Goal: Information Seeking & Learning: Learn about a topic

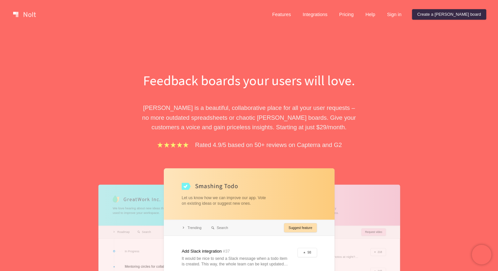
click at [359, 11] on link "Pricing" at bounding box center [346, 14] width 25 height 10
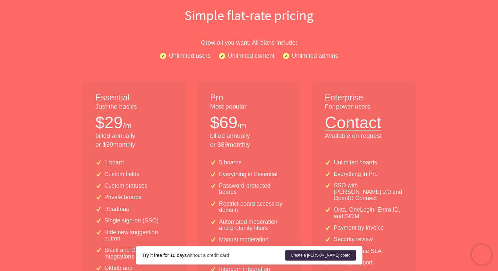
scroll to position [66, 0]
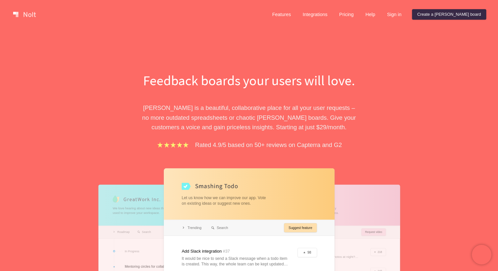
click at [332, 13] on link "Integrations" at bounding box center [314, 14] width 35 height 10
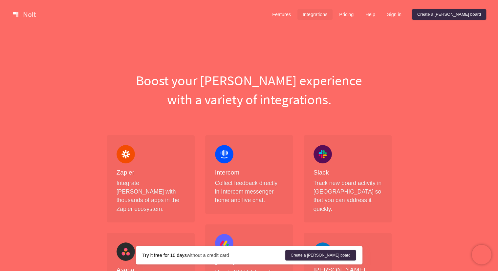
click at [296, 14] on link "Features" at bounding box center [281, 14] width 29 height 10
